Goal: Task Accomplishment & Management: Use online tool/utility

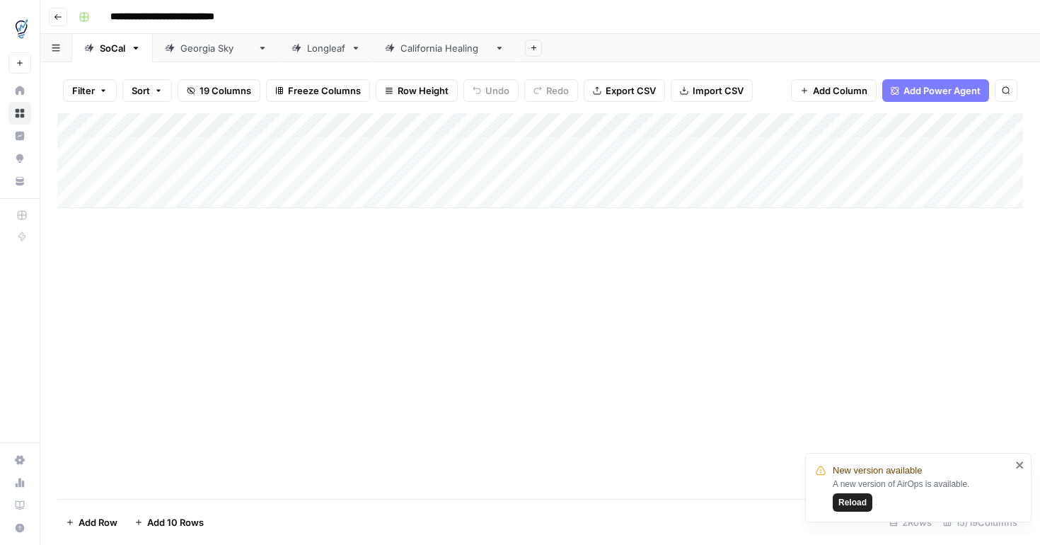
click at [747, 301] on div "Add Column" at bounding box center [539, 305] width 965 height 385
